Goal: Information Seeking & Learning: Learn about a topic

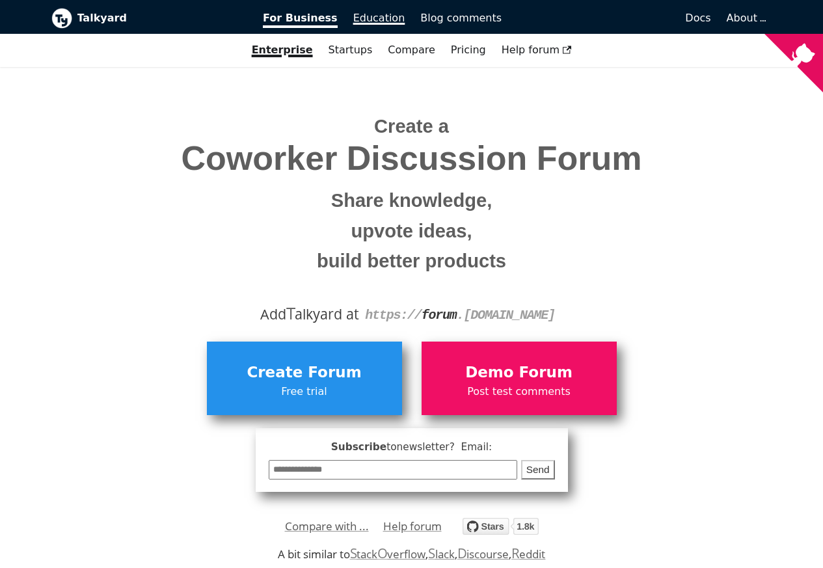
click at [373, 16] on span "Education" at bounding box center [379, 18] width 52 height 12
